Goal: Task Accomplishment & Management: Use online tool/utility

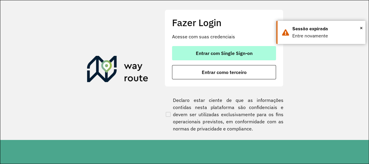
click at [217, 58] on button "Entrar com Single Sign-on" at bounding box center [224, 53] width 104 height 14
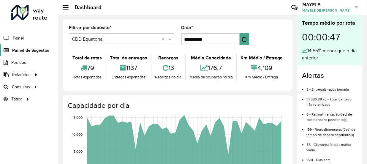
click at [35, 52] on span "Painel de Sugestão" at bounding box center [30, 50] width 37 height 6
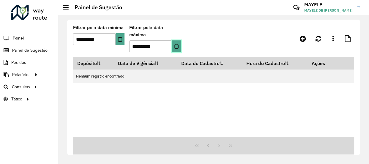
click at [176, 44] on icon "Choose Date" at bounding box center [176, 46] width 5 height 5
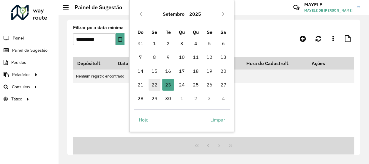
click at [158, 84] on span "22" at bounding box center [155, 85] width 12 height 12
type input "**********"
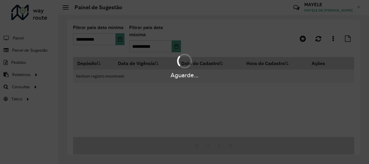
click at [120, 39] on div "Aguarde..." at bounding box center [184, 82] width 369 height 164
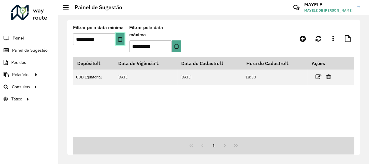
click at [119, 36] on button "Choose Date" at bounding box center [120, 39] width 9 height 12
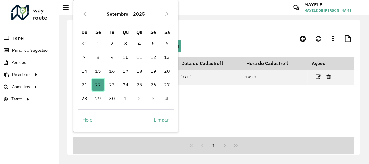
click at [99, 85] on span "22" at bounding box center [98, 85] width 12 height 12
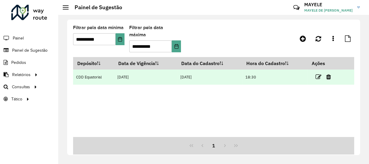
click at [104, 71] on td "CDD Equatorial" at bounding box center [93, 77] width 41 height 15
click at [136, 70] on td "[DATE]" at bounding box center [145, 77] width 63 height 15
click at [318, 74] on icon at bounding box center [318, 77] width 6 height 6
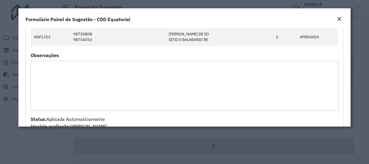
scroll to position [858, 0]
